Goal: Task Accomplishment & Management: Use online tool/utility

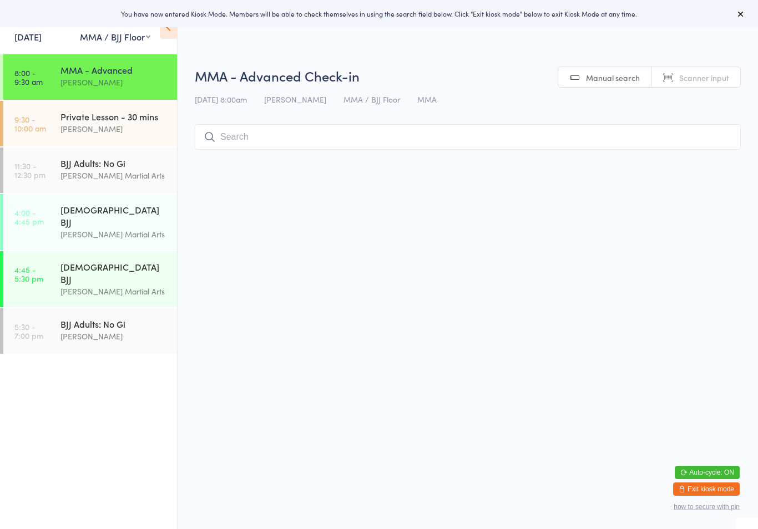
click at [295, 139] on input "search" at bounding box center [468, 137] width 546 height 26
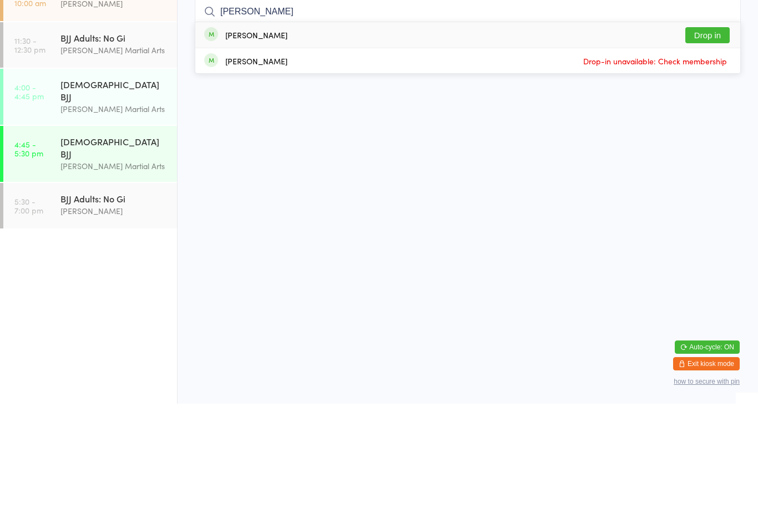
type input "[PERSON_NAME]"
click at [707, 153] on button "Drop in" at bounding box center [707, 161] width 44 height 16
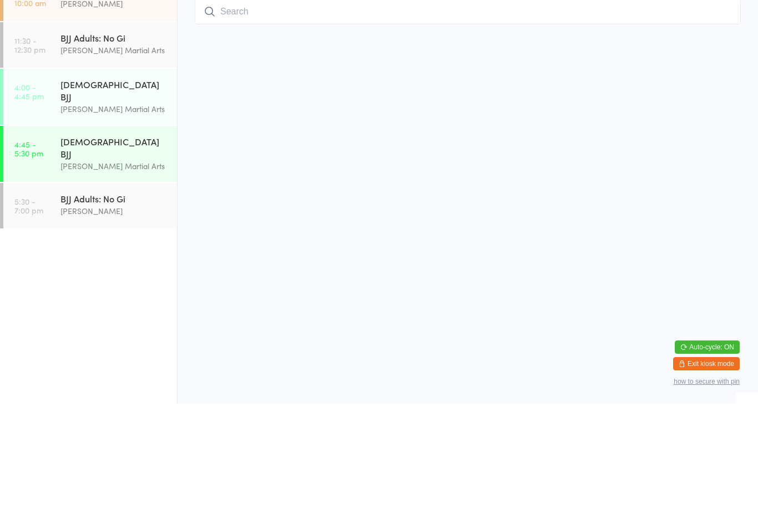
click at [249, 124] on input "search" at bounding box center [468, 137] width 546 height 26
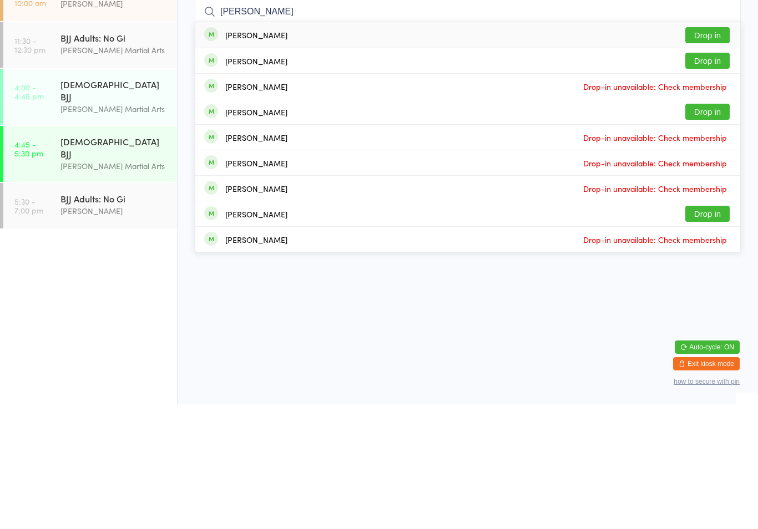
type input "[PERSON_NAME]"
click at [717, 153] on button "Drop in" at bounding box center [707, 161] width 44 height 16
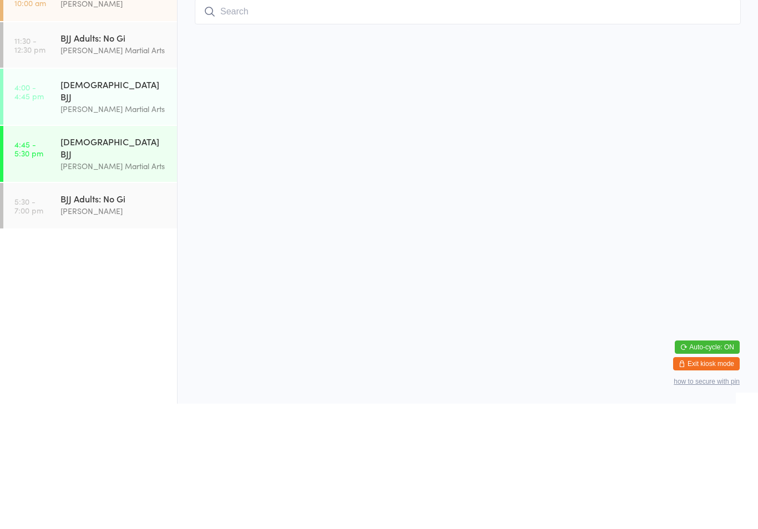
click at [265, 124] on input "search" at bounding box center [468, 137] width 546 height 26
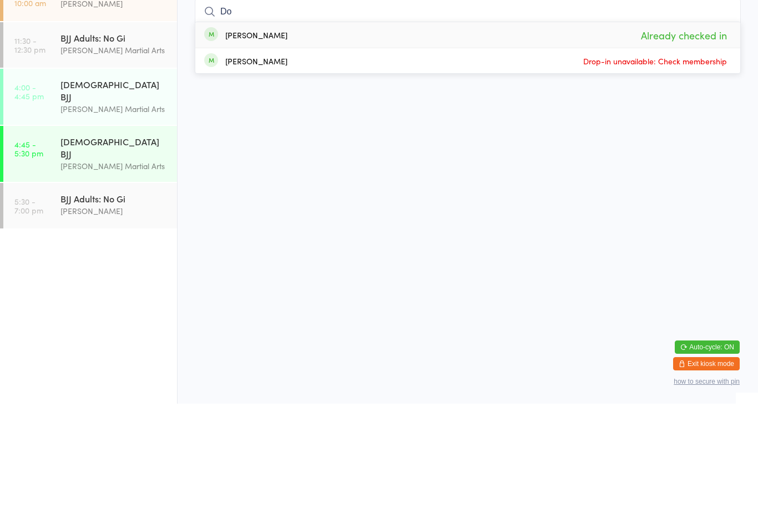
type input "D"
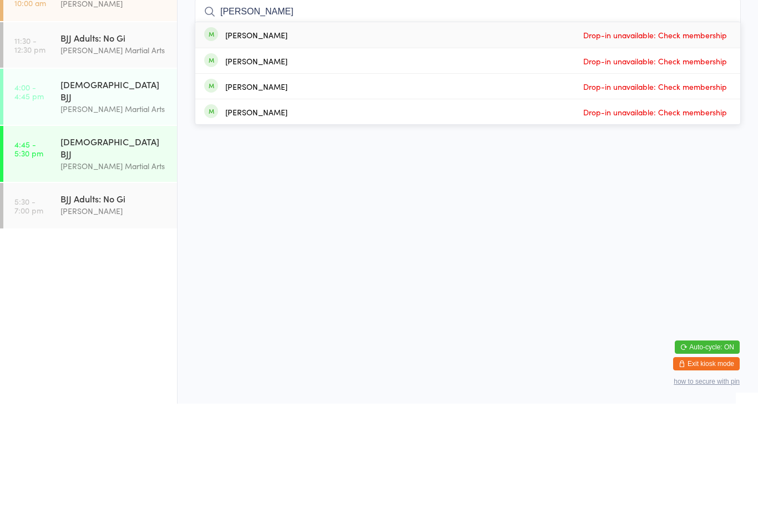
click at [531, 181] on html "You have now entered Kiosk Mode. Members will be able to check themselves in us…" at bounding box center [379, 264] width 758 height 529
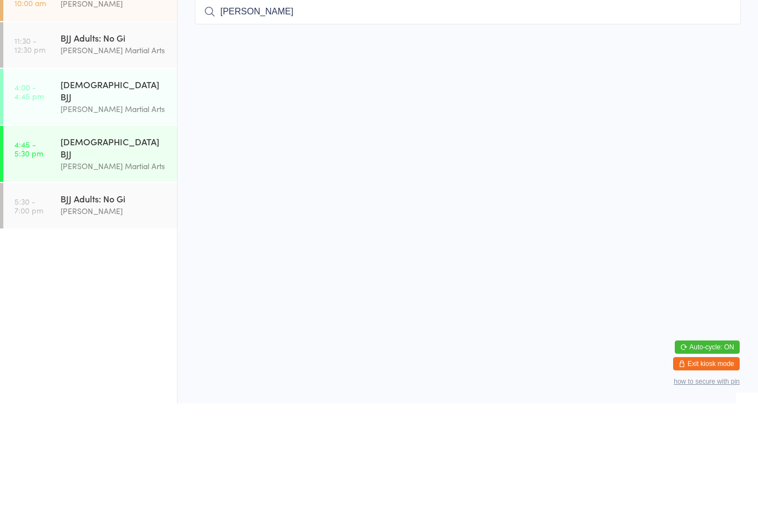
click at [305, 124] on input "[PERSON_NAME]" at bounding box center [468, 137] width 546 height 26
type input "R"
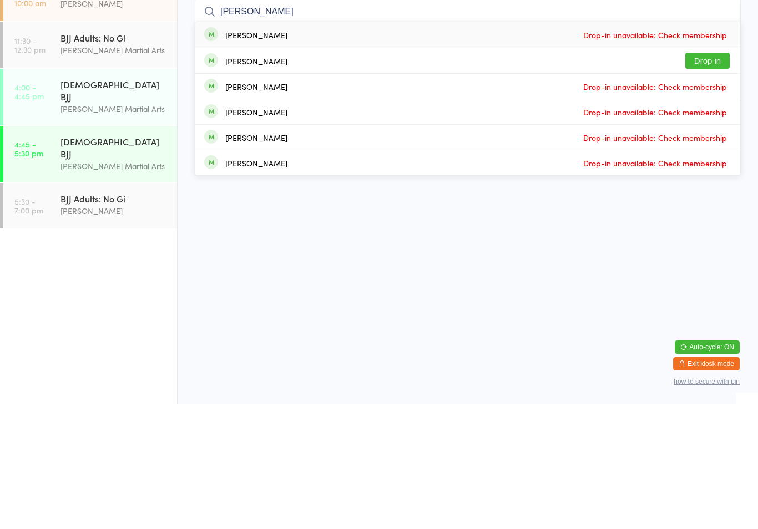
type input "[PERSON_NAME]"
click at [713, 178] on button "Drop in" at bounding box center [707, 186] width 44 height 16
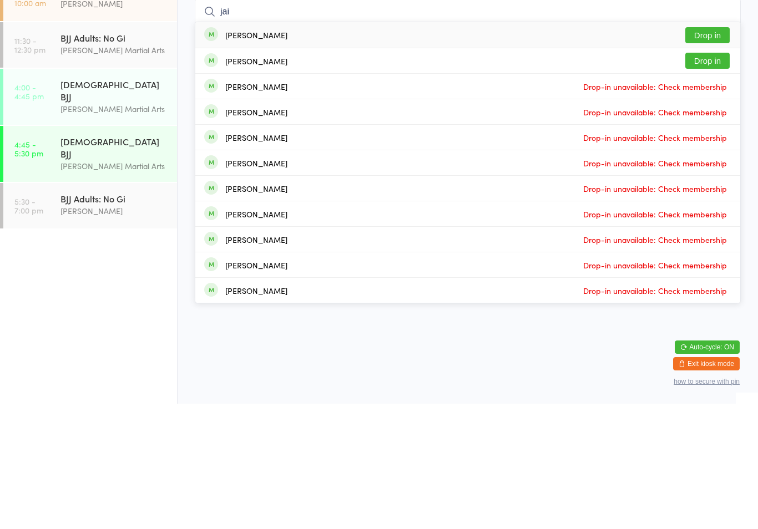
type input "jai"
click at [722, 153] on button "Drop in" at bounding box center [707, 161] width 44 height 16
